Goal: Task Accomplishment & Management: Manage account settings

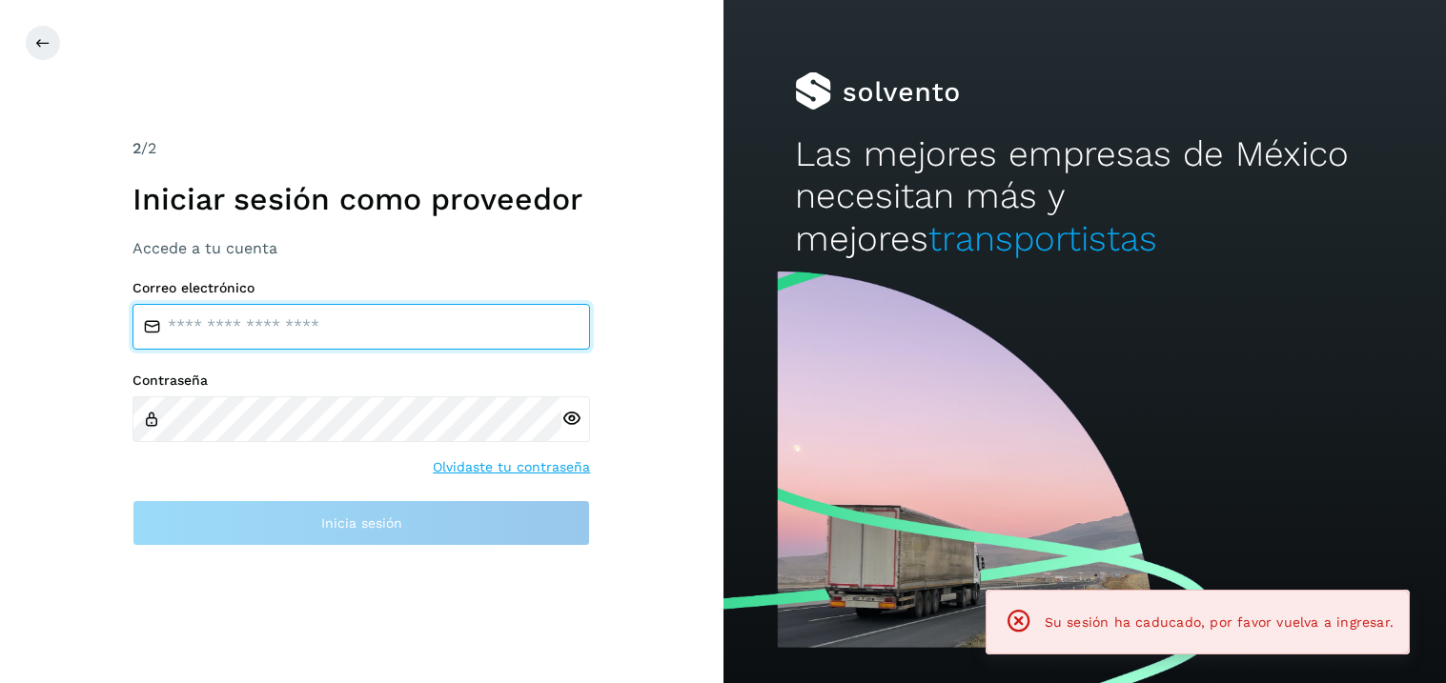
drag, startPoint x: 221, startPoint y: 320, endPoint x: 225, endPoint y: 311, distance: 10.3
click at [221, 319] on input "email" at bounding box center [360, 327] width 457 height 46
type input "**********"
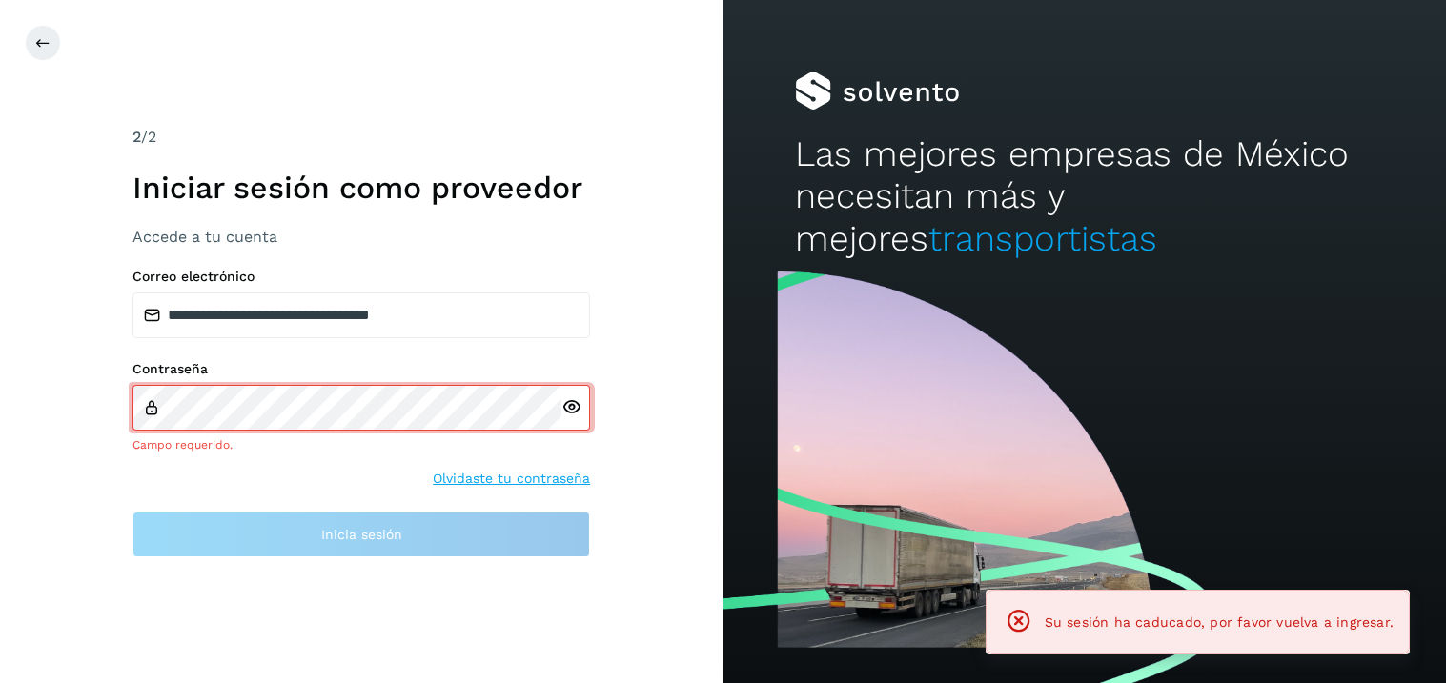
click at [577, 426] on div at bounding box center [575, 408] width 29 height 46
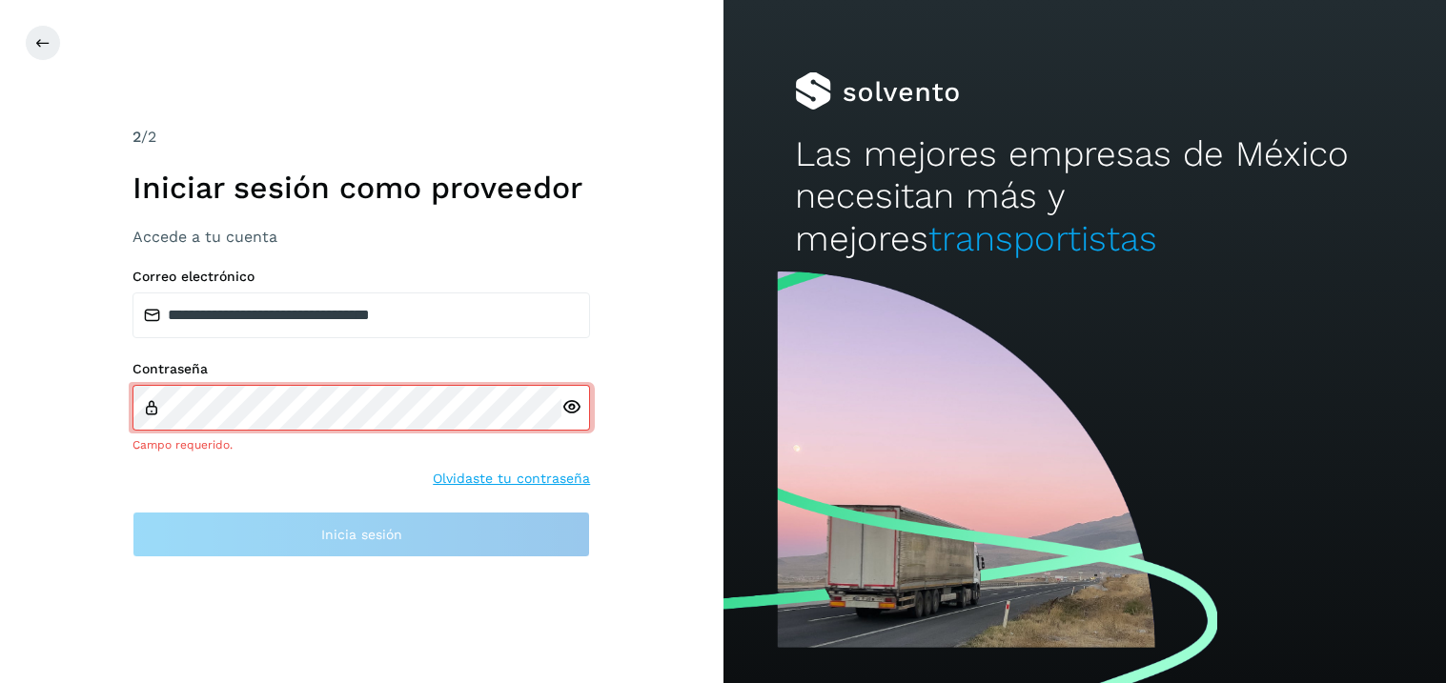
click at [572, 413] on icon at bounding box center [571, 407] width 20 height 20
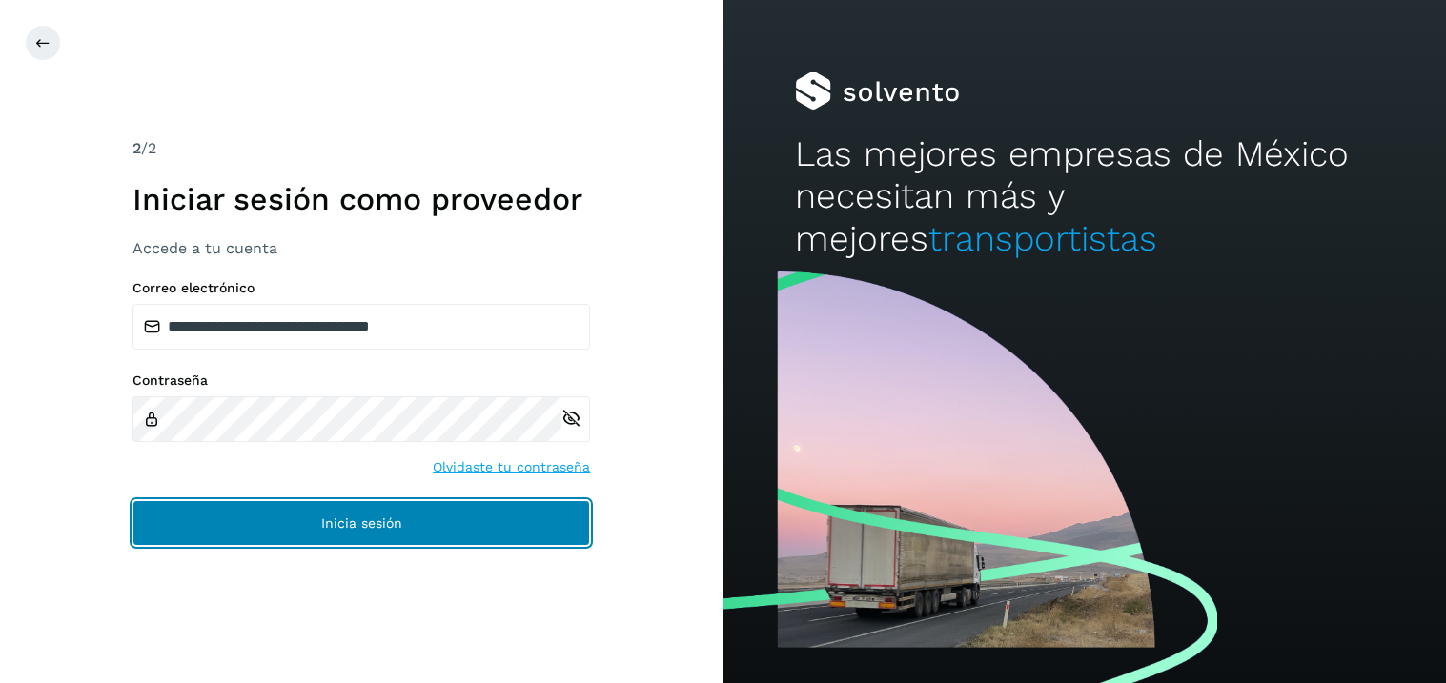
click at [338, 522] on span "Inicia sesión" at bounding box center [361, 522] width 81 height 13
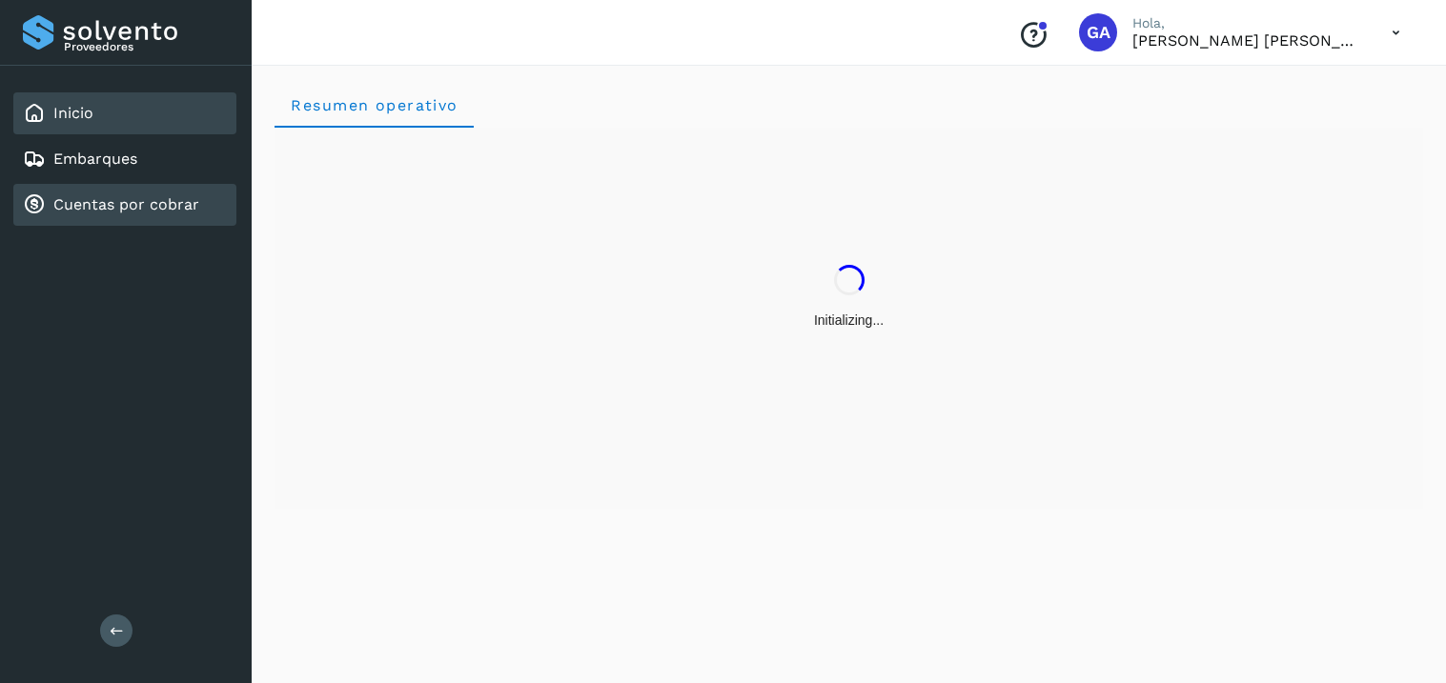
click at [92, 195] on link "Cuentas por cobrar" at bounding box center [126, 204] width 146 height 18
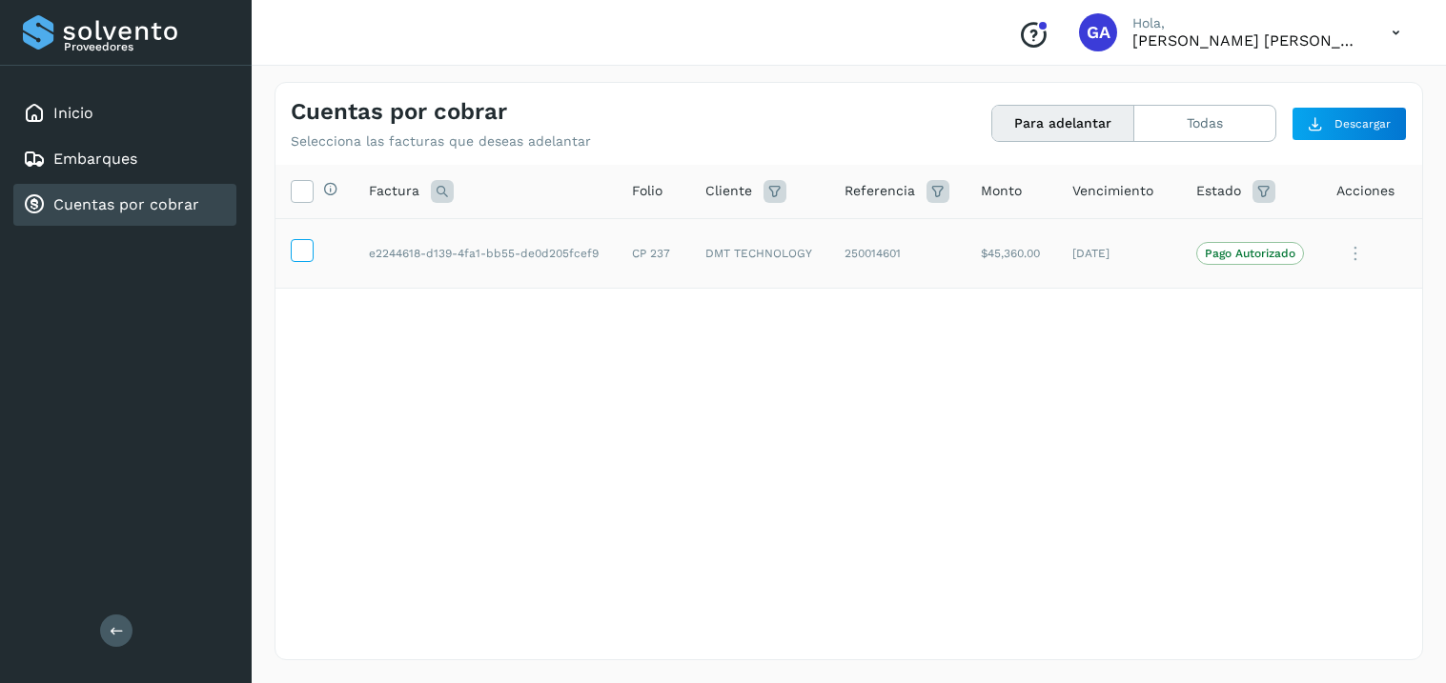
click at [305, 256] on icon at bounding box center [302, 249] width 20 height 20
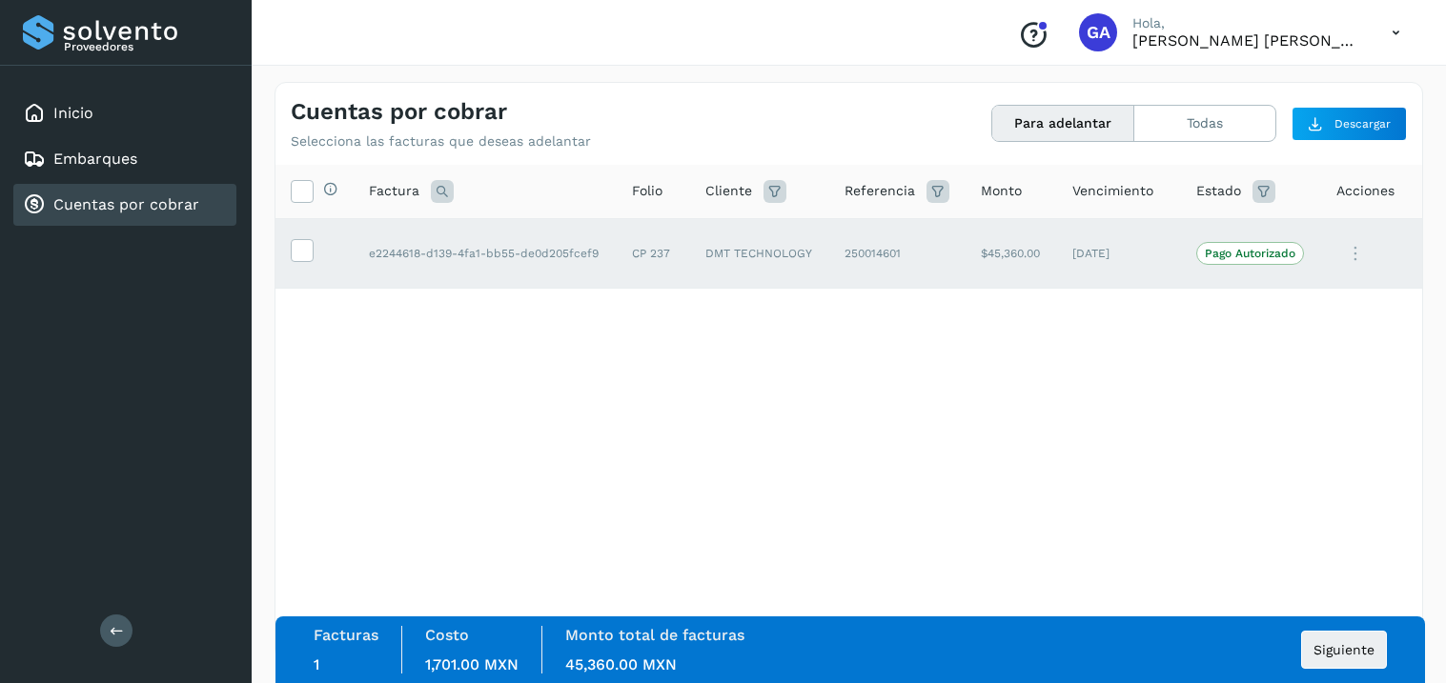
click at [1393, 30] on icon at bounding box center [1395, 32] width 39 height 39
click at [1267, 89] on div "Cerrar sesión" at bounding box center [1300, 86] width 227 height 36
